Goal: Transaction & Acquisition: Purchase product/service

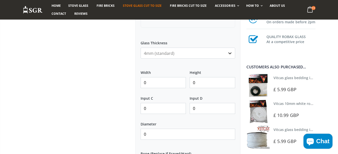
scroll to position [210, 0]
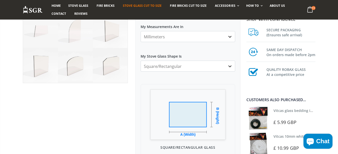
scroll to position [120, 0]
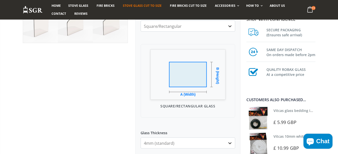
scroll to position [60, 0]
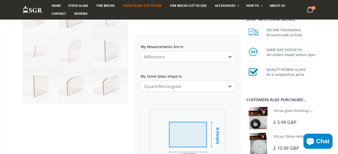
select select "trapezium"
click at [141, 81] on select "Square/Rectangular Arched Half Arch Both Top Corners Cut Single Corner Cut All …" at bounding box center [188, 86] width 95 height 11
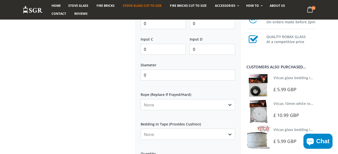
scroll to position [270, 0]
